Goal: Task Accomplishment & Management: Use online tool/utility

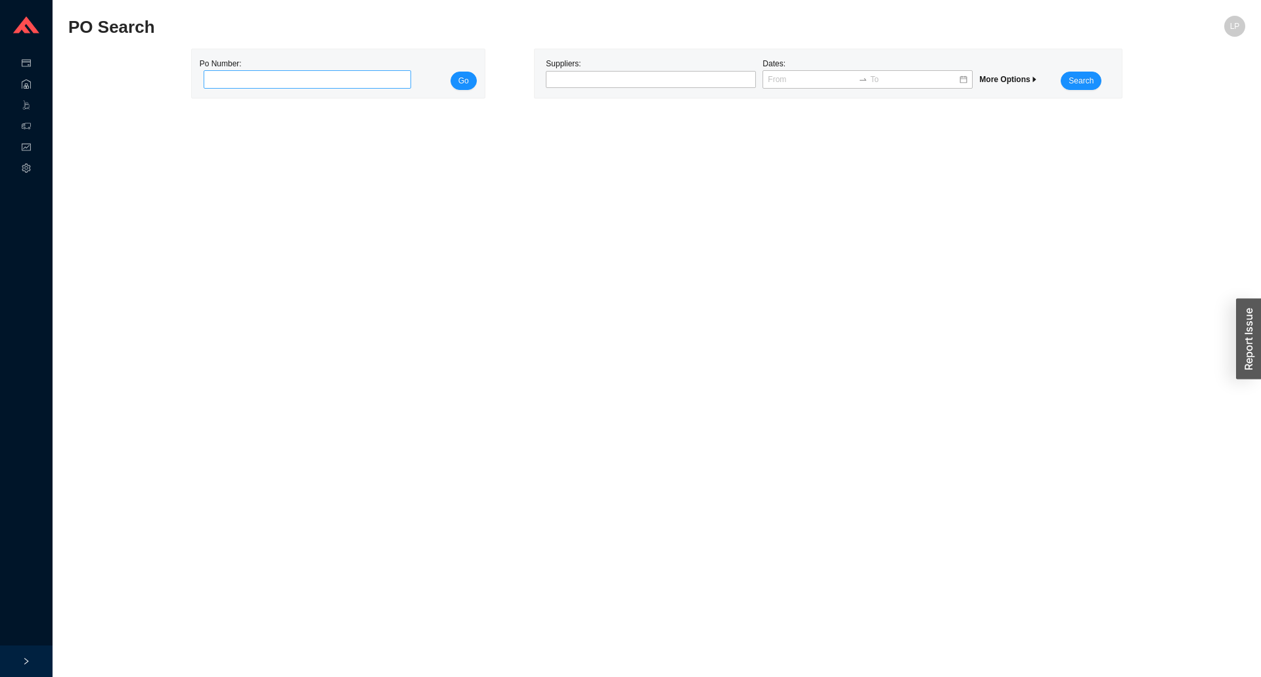
click at [280, 80] on input "tel" at bounding box center [308, 79] width 208 height 18
type input "988563"
click at [450, 80] on div "Po Number: 988563 Go" at bounding box center [338, 73] width 277 height 33
click at [464, 78] on span "Go" at bounding box center [464, 80] width 11 height 13
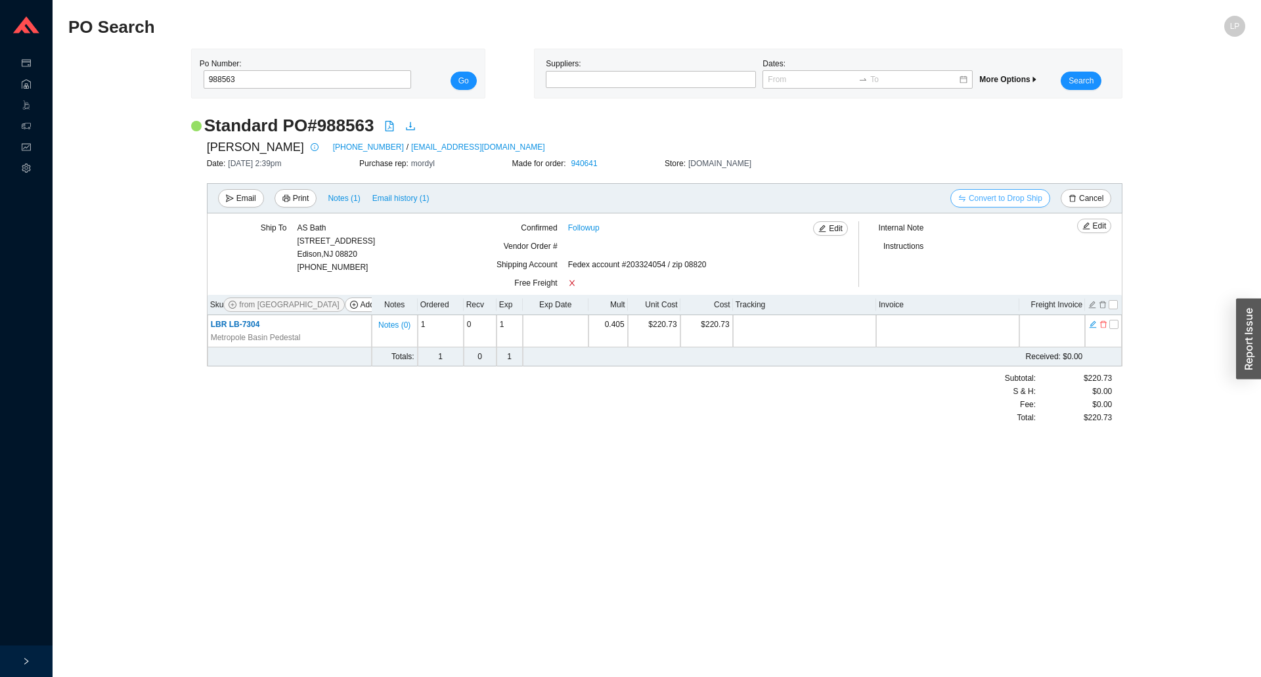
click at [994, 201] on span "Convert to Drop Ship" at bounding box center [1006, 198] width 74 height 13
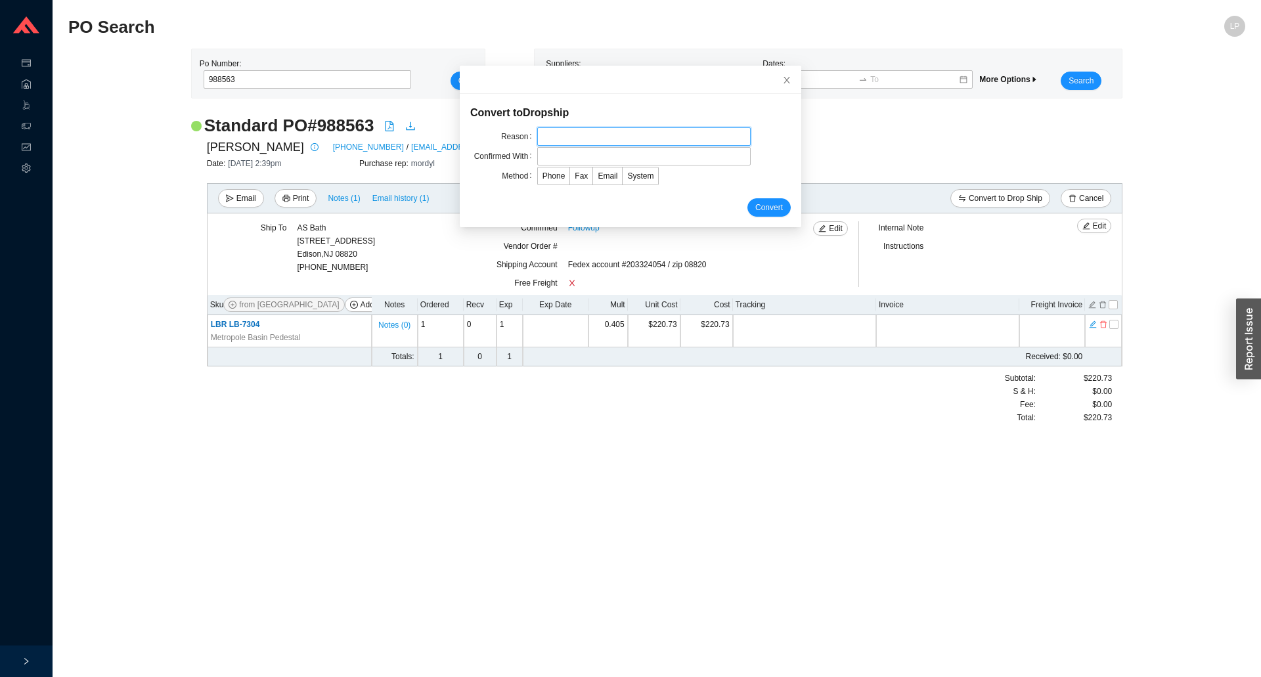
click at [552, 139] on input "text" at bounding box center [643, 136] width 213 height 18
type input "LB drop ship to cust"
click at [593, 169] on label "Email" at bounding box center [608, 176] width 30 height 18
click at [593, 179] on input "Email" at bounding box center [593, 179] width 0 height 0
click at [602, 159] on input "text" at bounding box center [643, 156] width 213 height 18
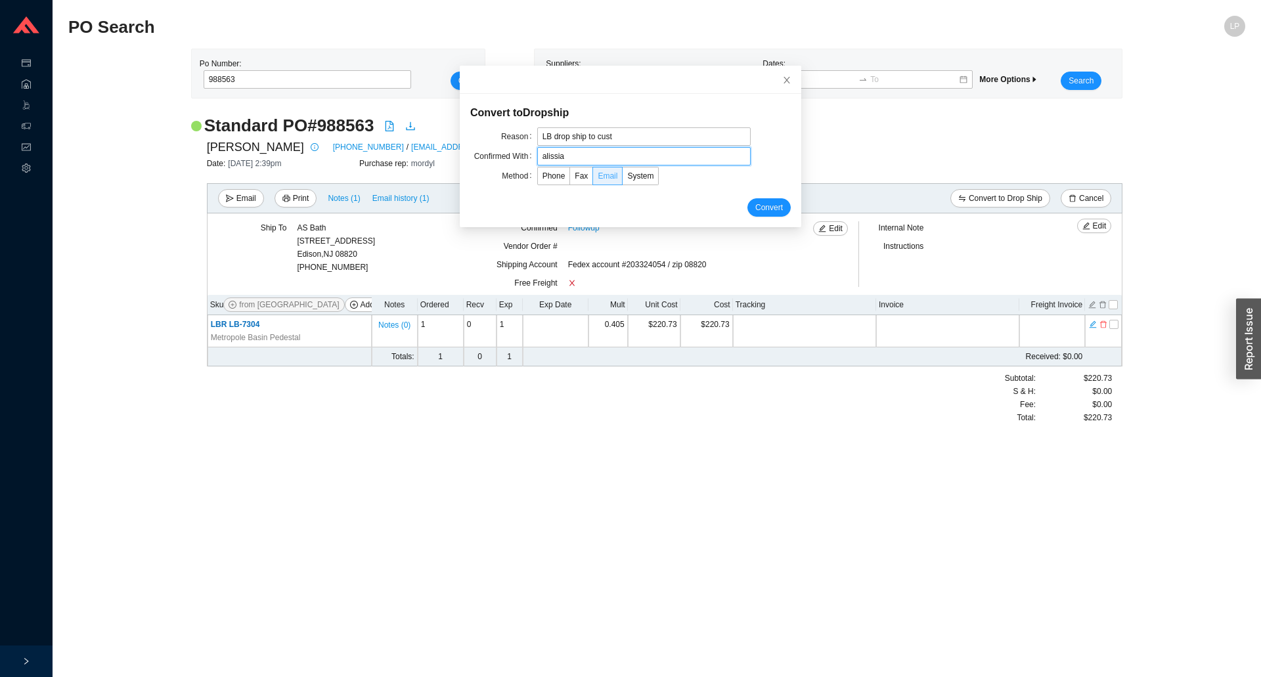
type input "alissia"
click at [595, 181] on label "Email" at bounding box center [608, 176] width 30 height 18
click at [593, 179] on input "Email" at bounding box center [593, 179] width 0 height 0
click at [759, 205] on span "Convert" at bounding box center [769, 207] width 28 height 13
